Goal: Task Accomplishment & Management: Use online tool/utility

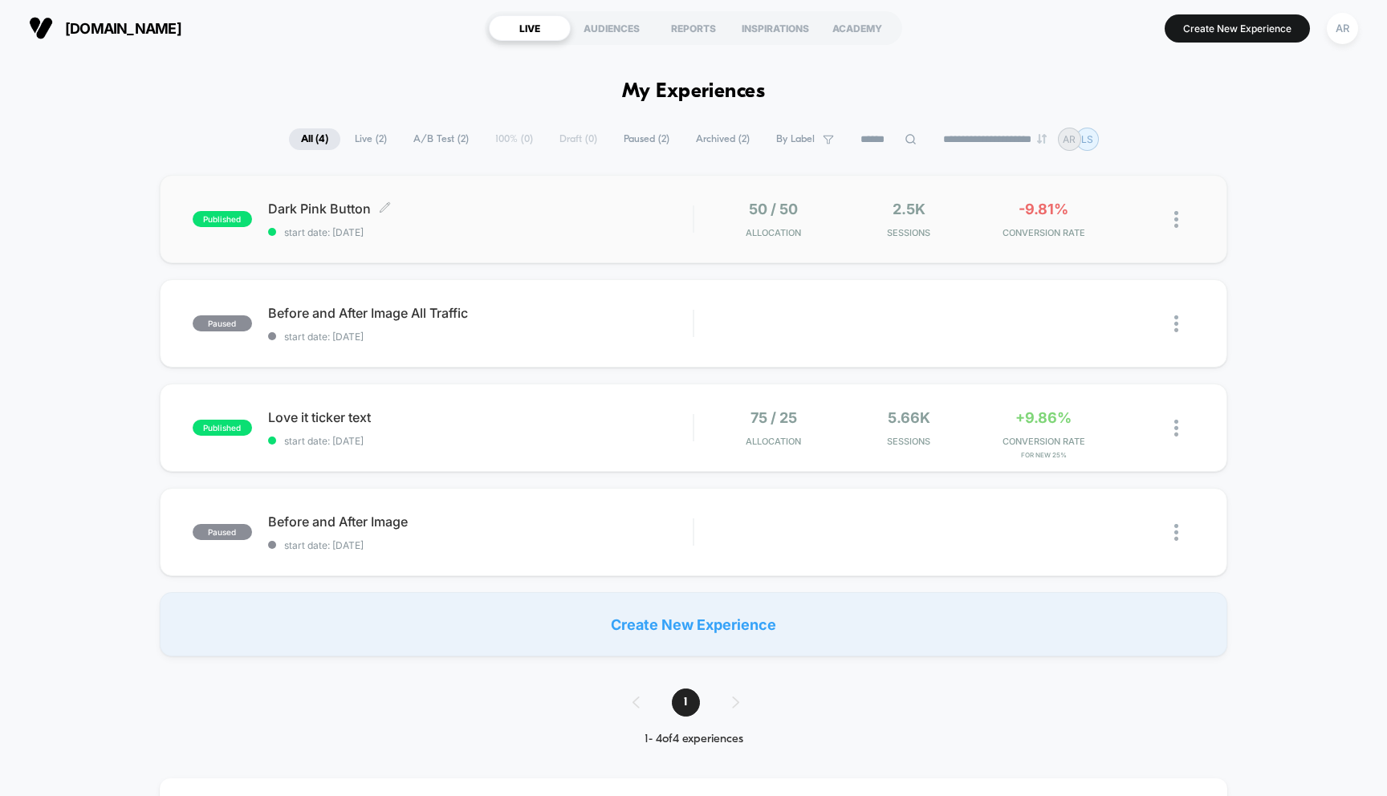
click at [552, 211] on span "Dark Pink Button Click to edit experience details" at bounding box center [480, 209] width 425 height 16
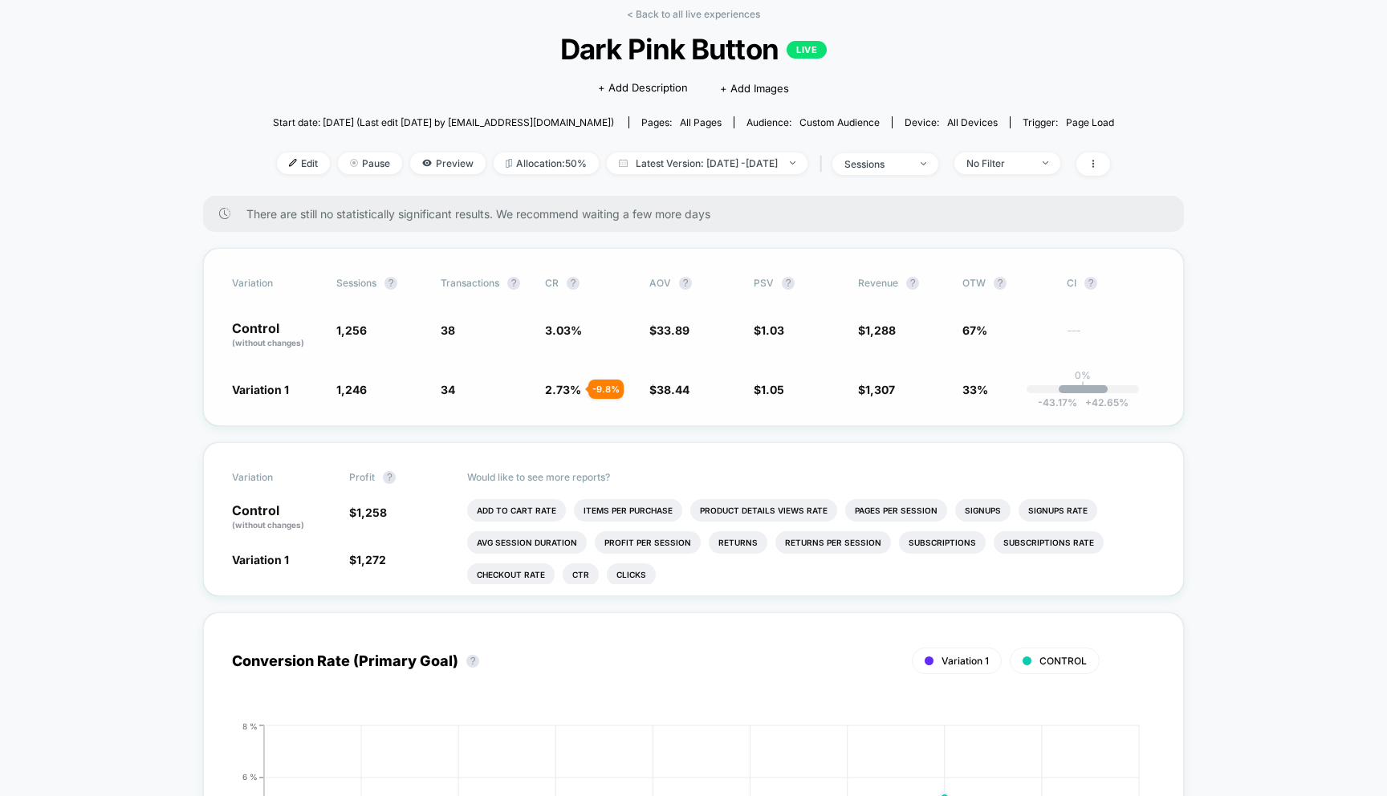
scroll to position [153, 0]
